Goal: Check status: Check status

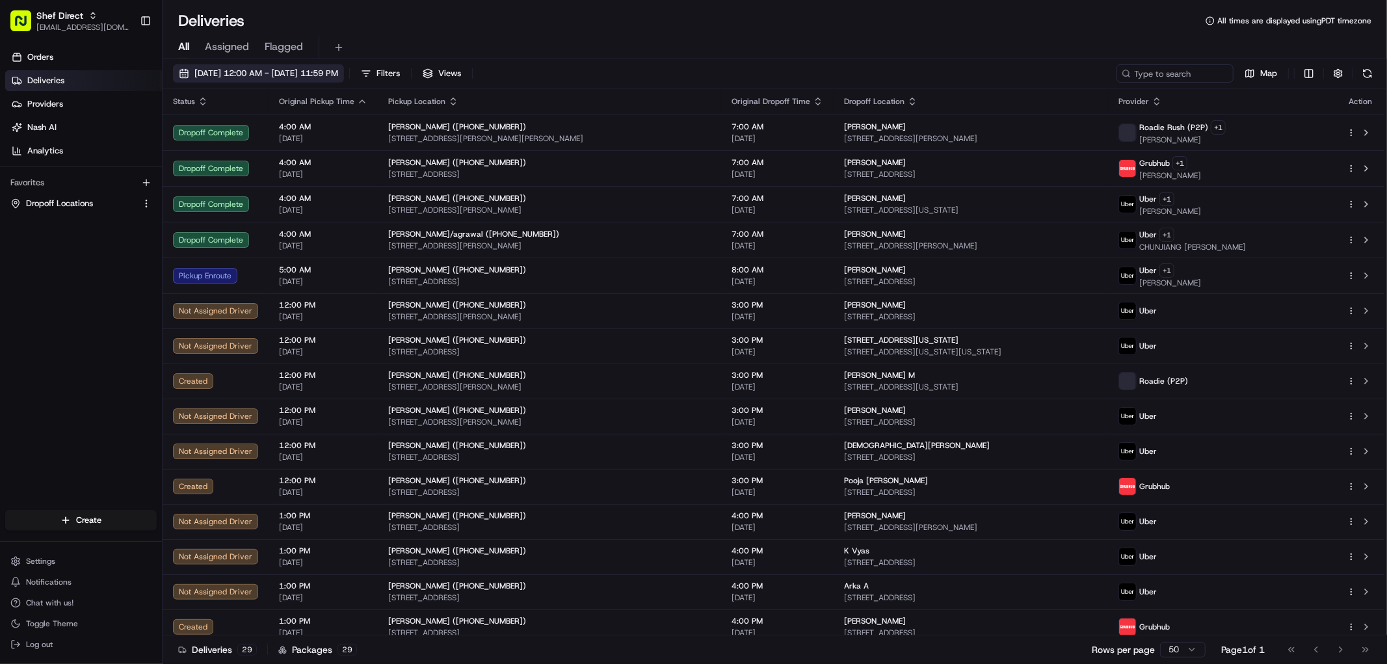
click at [258, 68] on span "[DATE] 12:00 AM - [DATE] 11:59 PM" at bounding box center [266, 74] width 144 height 12
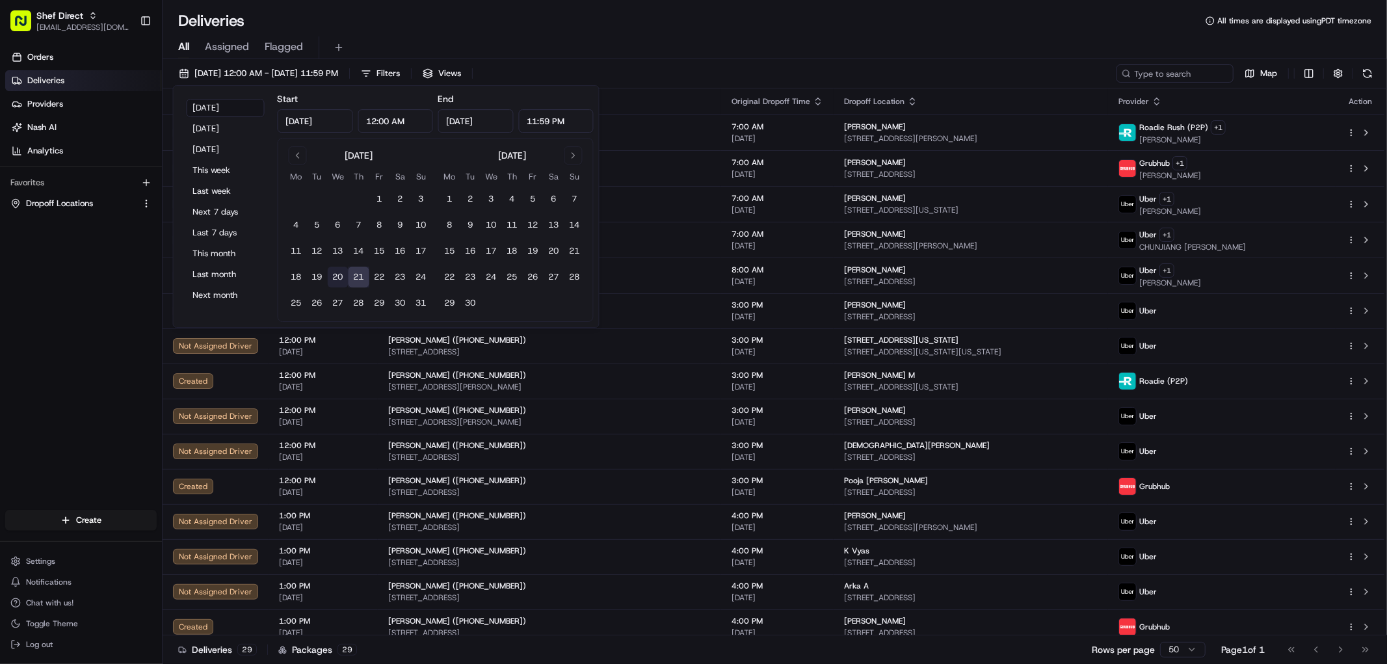
click at [341, 278] on button "20" at bounding box center [338, 277] width 21 height 21
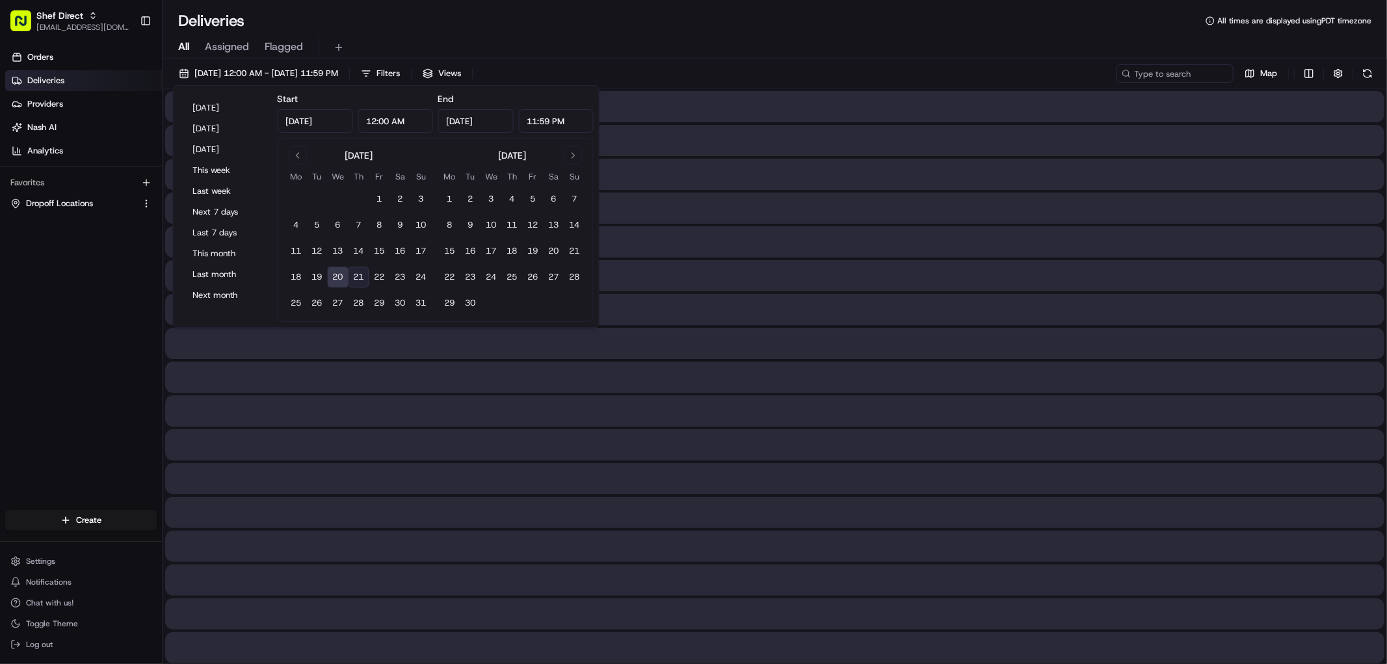
type input "[DATE]"
click at [757, 38] on div "All Assigned Flagged" at bounding box center [775, 47] width 1225 height 23
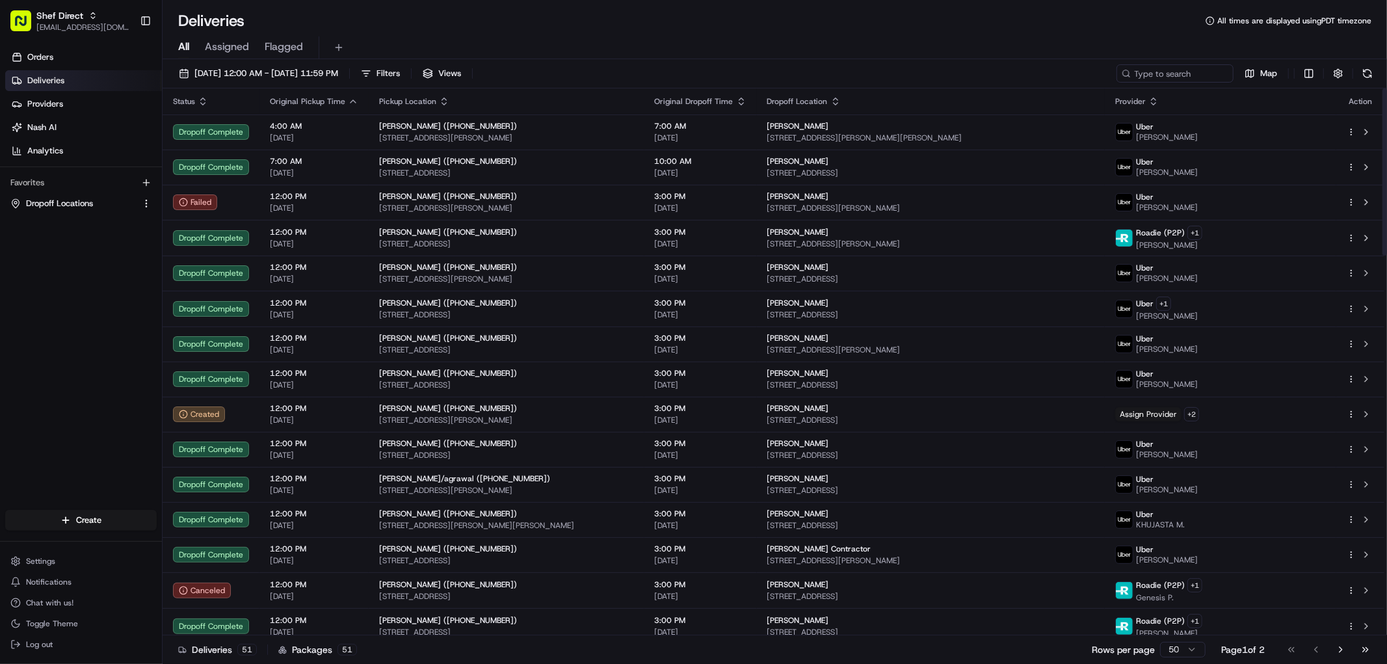
click at [1168, 62] on div "[DATE] 12:00 AM - [DATE] 11:59 PM Filters Views Map Status Original Pickup Time…" at bounding box center [775, 362] width 1225 height 607
click at [1163, 74] on input at bounding box center [1156, 73] width 156 height 18
paste input "DF9ej3peeCU"
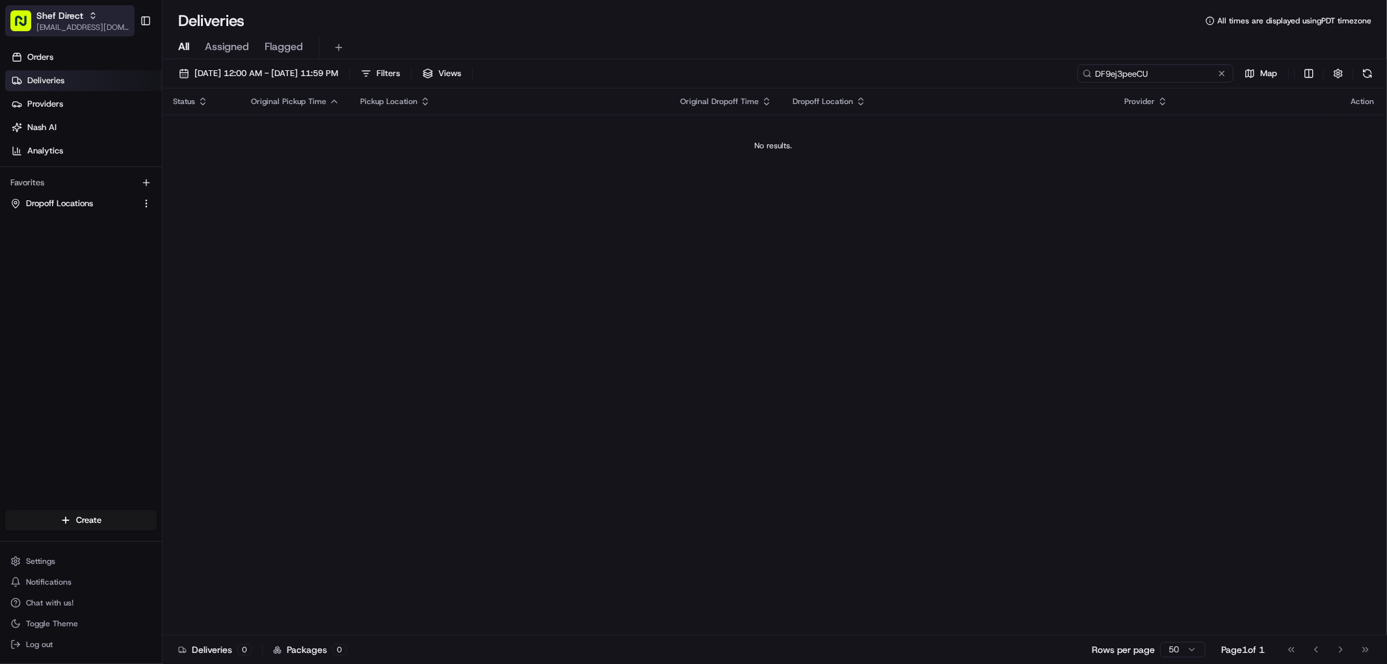
type input "DF9ej3peeCU"
click at [94, 21] on div "Shef Direct" at bounding box center [82, 15] width 93 height 13
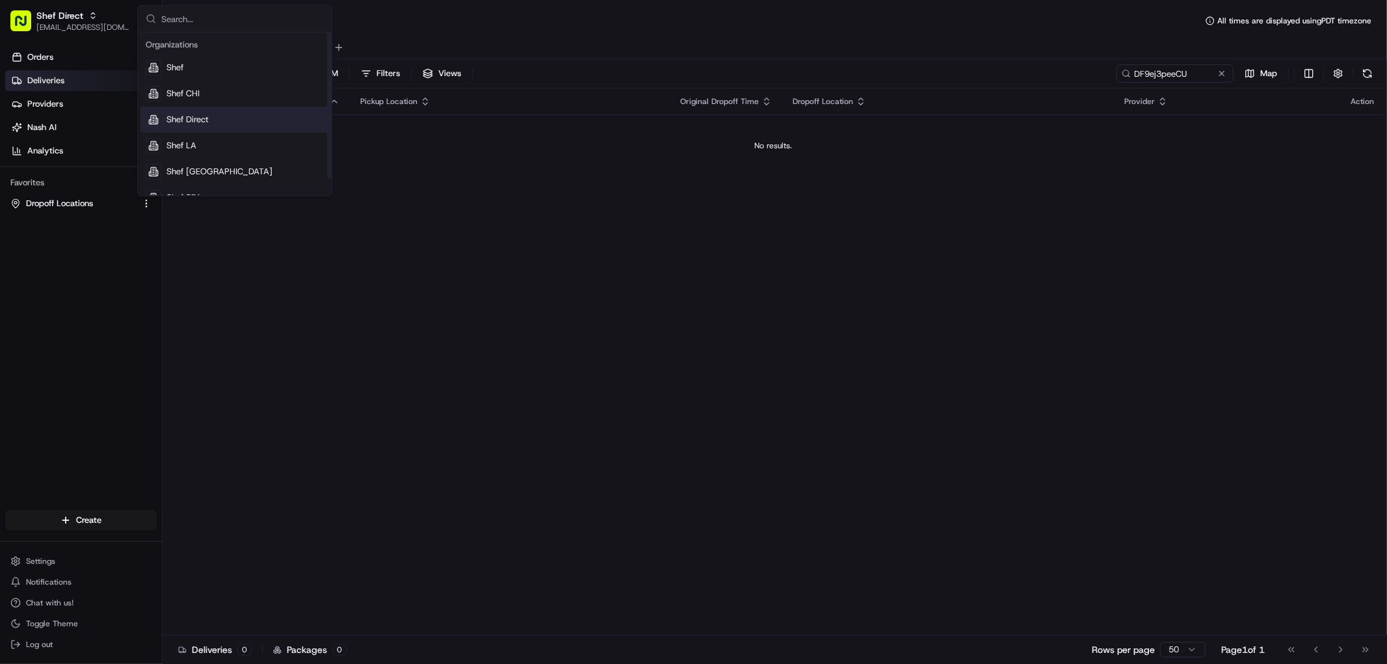
click at [535, 206] on div "Status Original Pickup Time Pickup Location Original Dropoff Time Dropoff Locat…" at bounding box center [774, 361] width 1222 height 547
